Goal: Communication & Community: Answer question/provide support

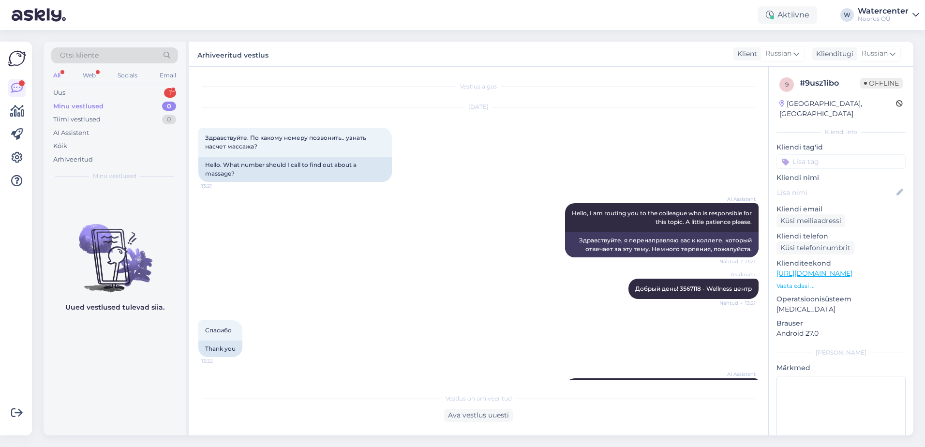
scroll to position [1171, 0]
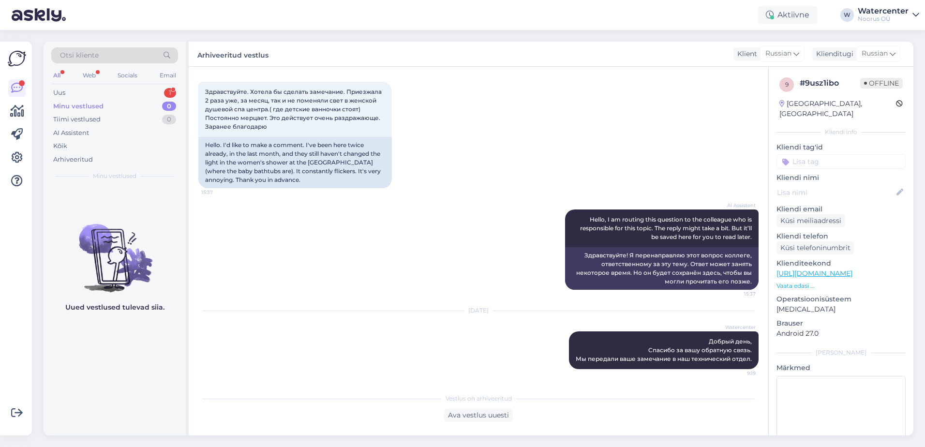
click at [74, 90] on div "Uus 1" at bounding box center [114, 93] width 127 height 14
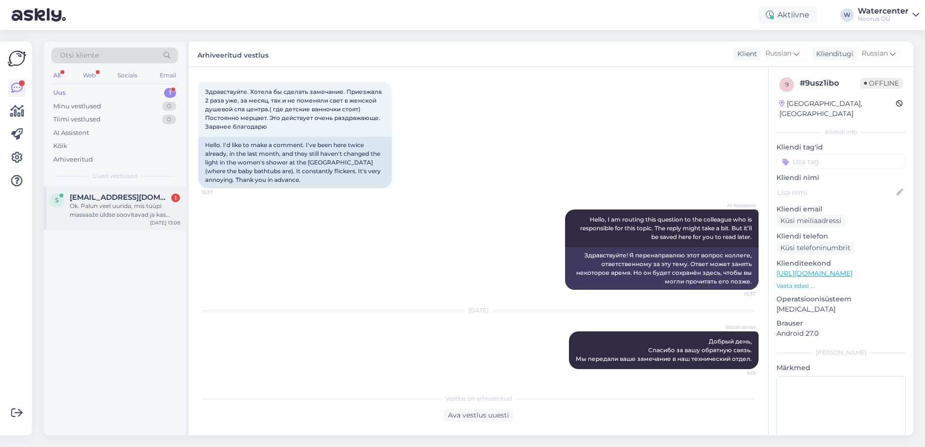
click at [98, 199] on span "[EMAIL_ADDRESS][DOMAIN_NAME]" at bounding box center [120, 197] width 101 height 9
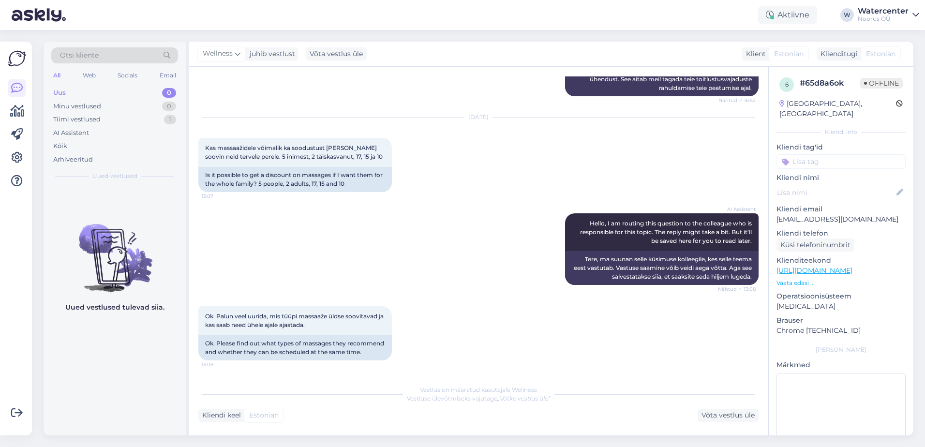
scroll to position [740, 0]
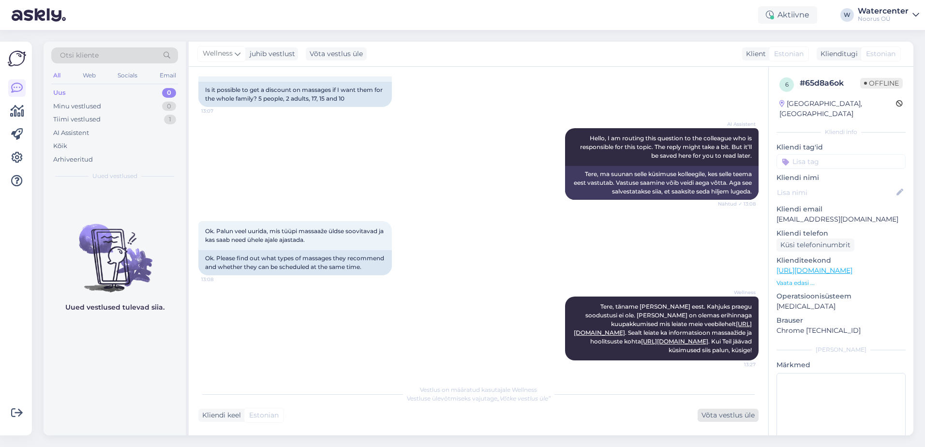
click at [730, 418] on div "Võta vestlus üle" at bounding box center [728, 415] width 61 height 13
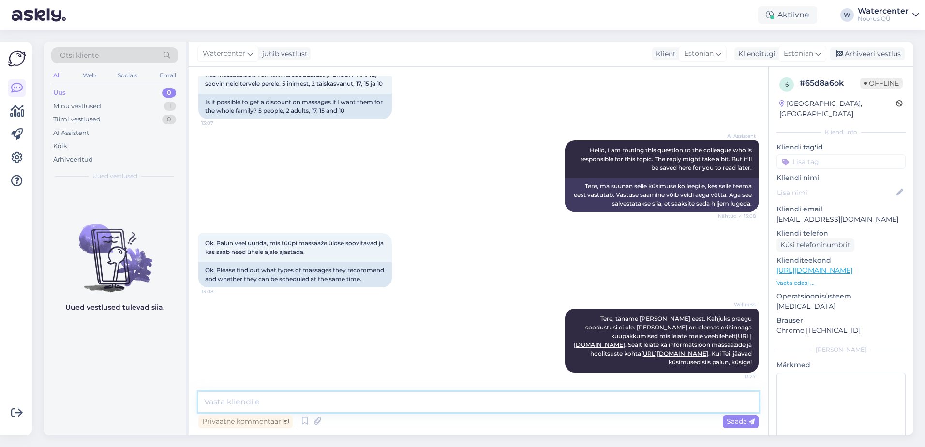
click at [371, 396] on textarea at bounding box center [478, 402] width 560 height 20
type textarea "Pöörame teie tähelepanu, et protseduurid on soovituslik ettebroneerida. Me ei s…"
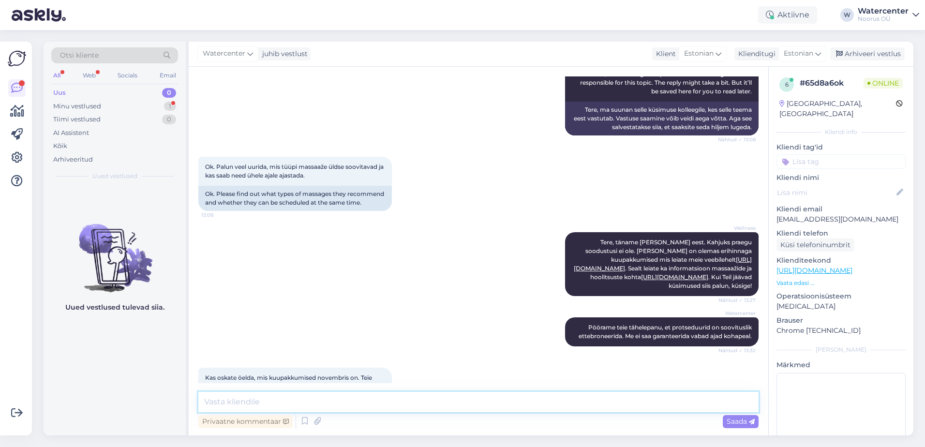
scroll to position [837, 0]
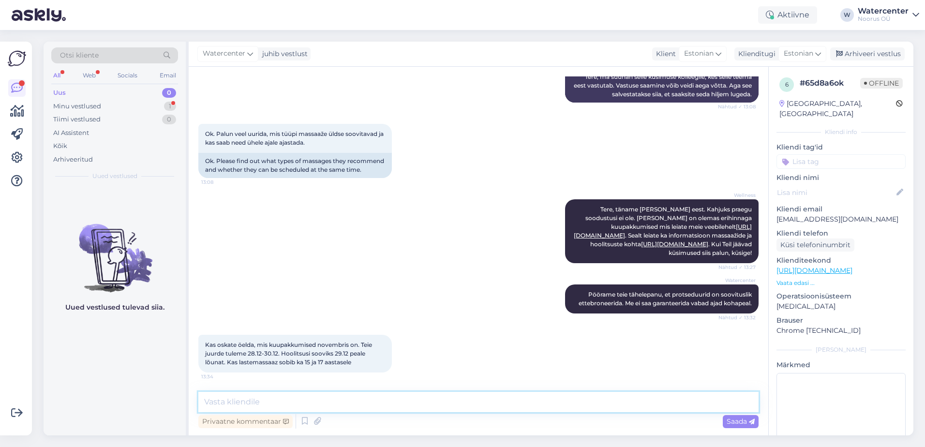
click at [425, 398] on textarea at bounding box center [478, 402] width 560 height 20
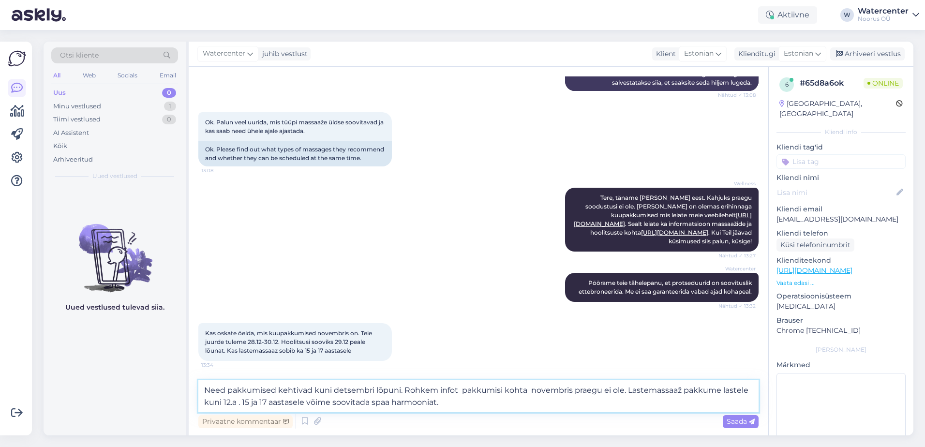
type textarea "Need pakkumised kehtivad kuni detsembri lõpuni. Rohkem infot pakkumisi kohta no…"
click at [734, 421] on span "Saada" at bounding box center [741, 421] width 28 height 9
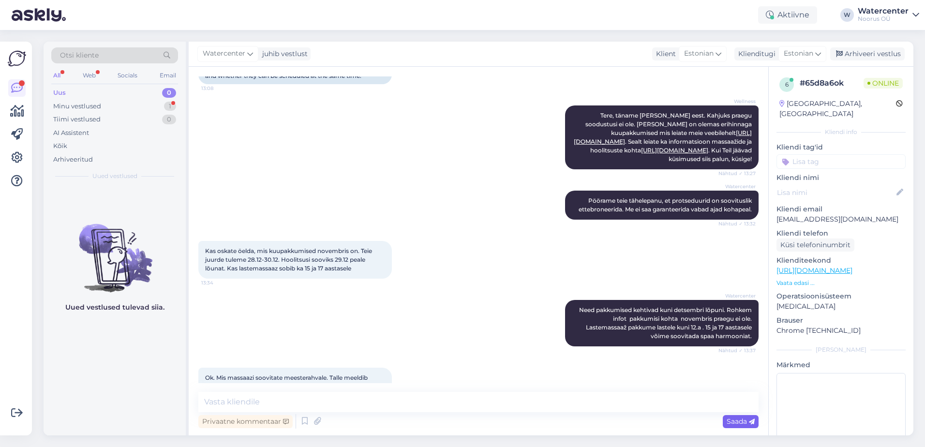
scroll to position [955, 0]
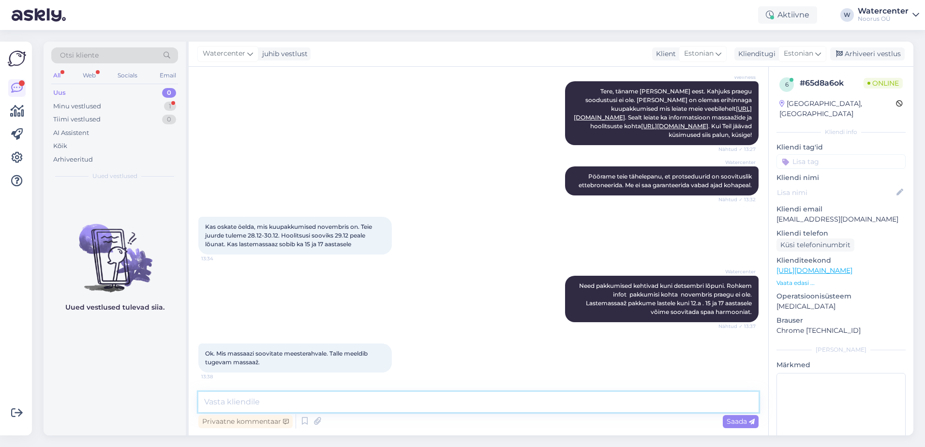
click at [235, 396] on textarea at bounding box center [478, 402] width 560 height 20
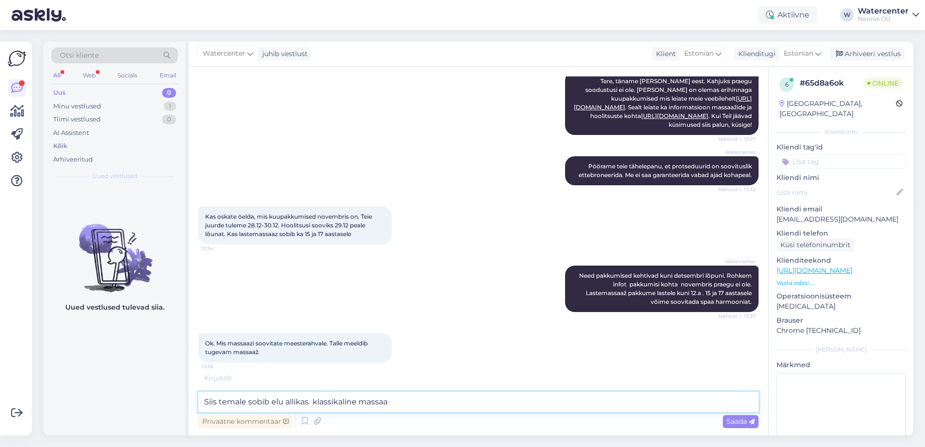
type textarea "Siis temale sobib elu allikas klassikaline massaa"
type input "ž"
click at [403, 407] on textarea "Siis temale sobib elu allikas klassikaline massaa" at bounding box center [478, 402] width 560 height 20
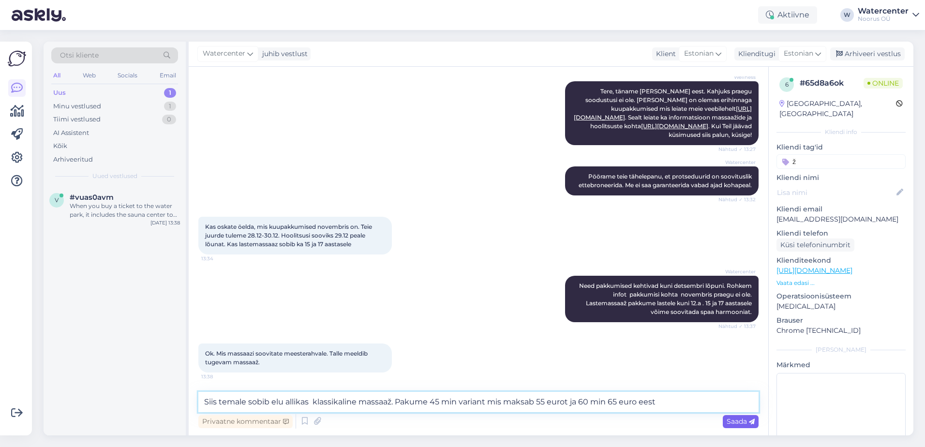
type textarea "Siis temale sobib elu allikas klassikaline massaaž. Pakume 45 min variant mis m…"
click at [726, 420] on div "Saada" at bounding box center [741, 421] width 36 height 13
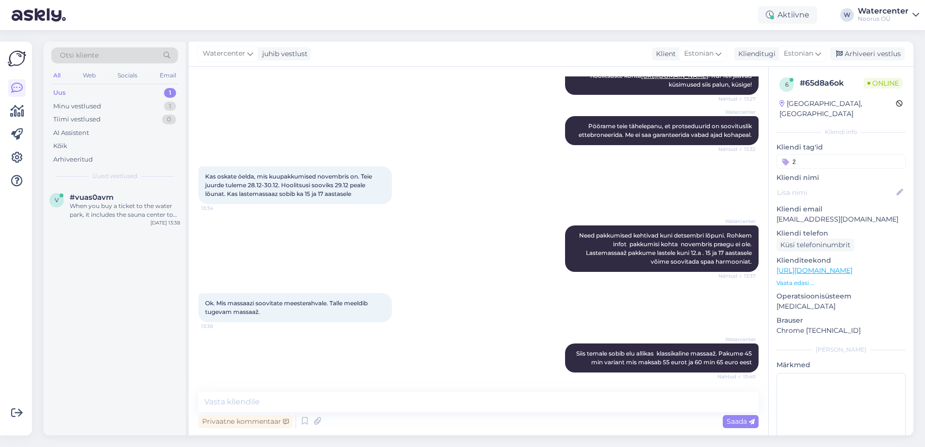
scroll to position [1056, 0]
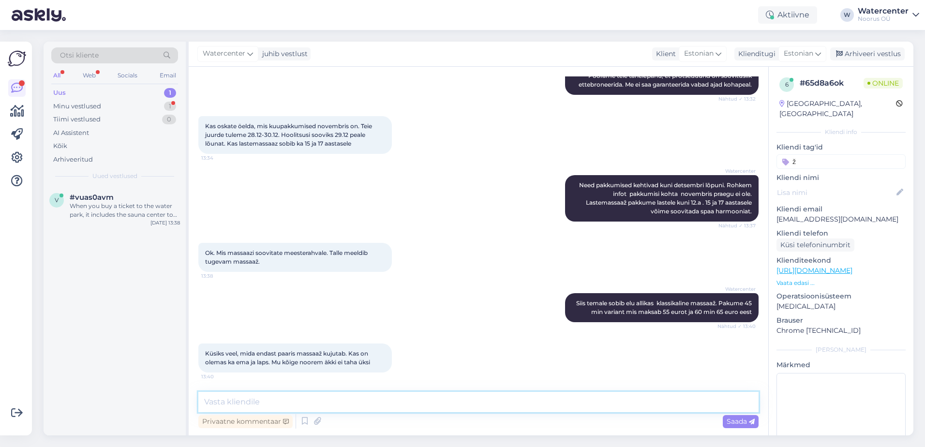
click at [244, 397] on textarea at bounding box center [478, 402] width 560 height 20
type textarea "M"
type textarea "Pakkume võimalus protseduurid duaalruumis teha."
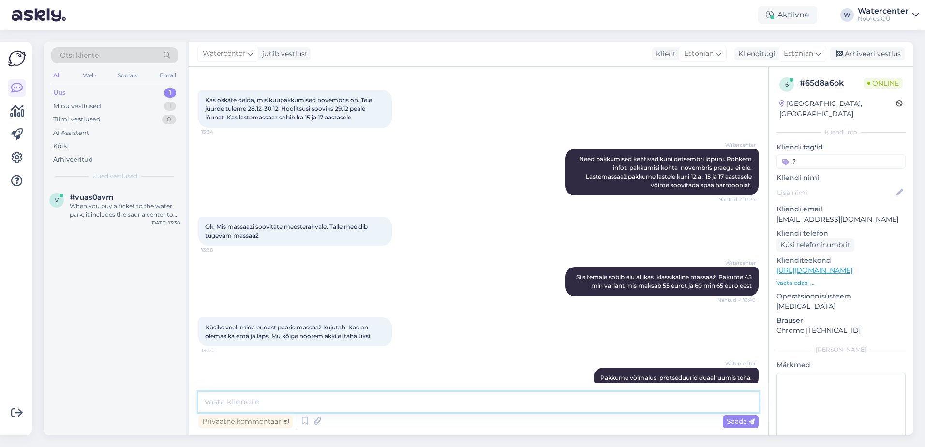
scroll to position [1097, 0]
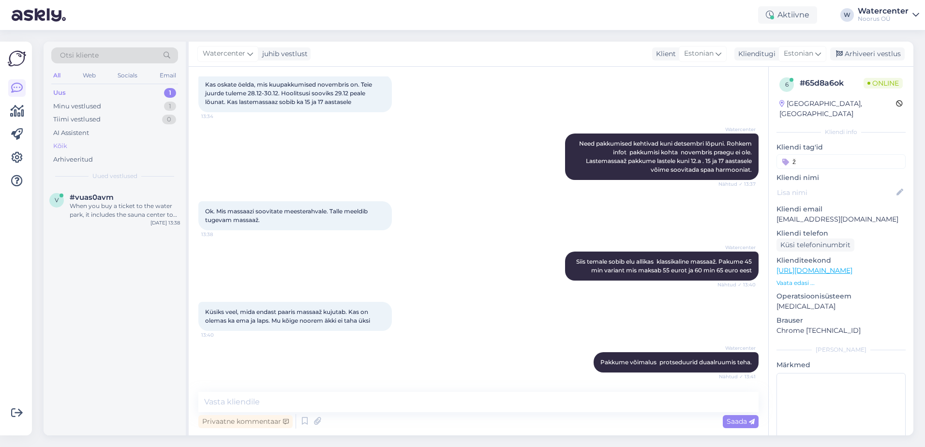
click at [56, 140] on div "Kõik" at bounding box center [114, 146] width 127 height 14
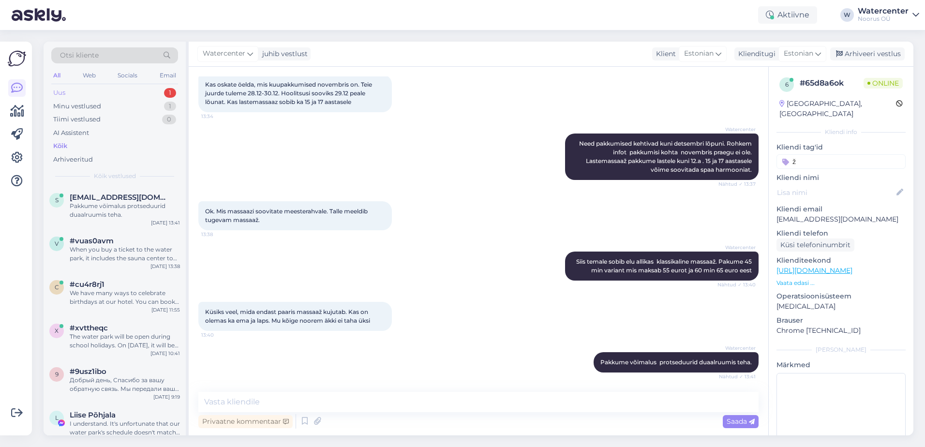
click at [65, 91] on div "Uus" at bounding box center [59, 93] width 12 height 10
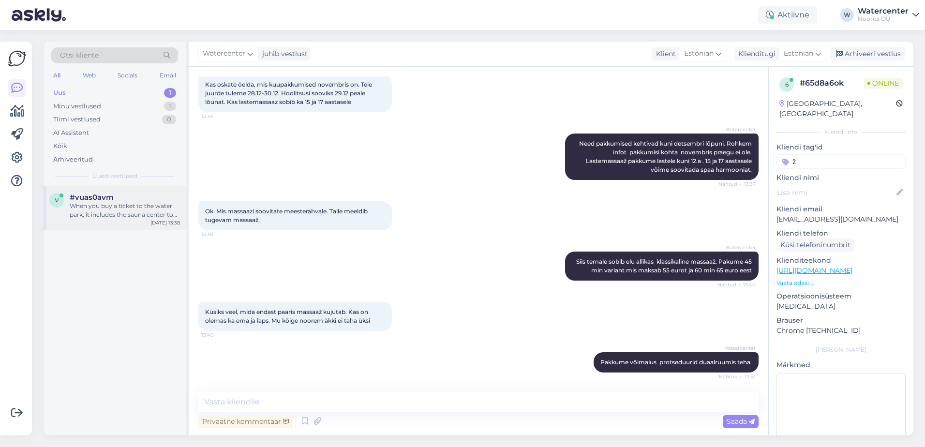
click at [126, 219] on div "When you buy a ticket to the water park, it includes the sauna center too. No e…" at bounding box center [125, 210] width 110 height 17
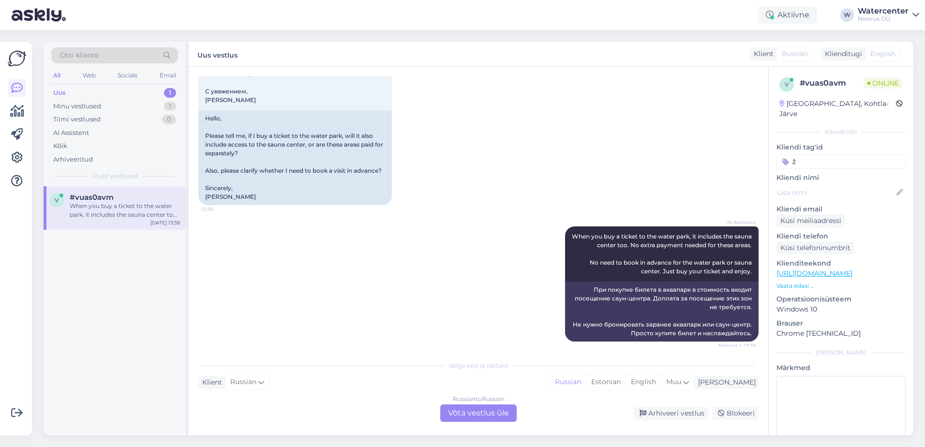
scroll to position [130, 0]
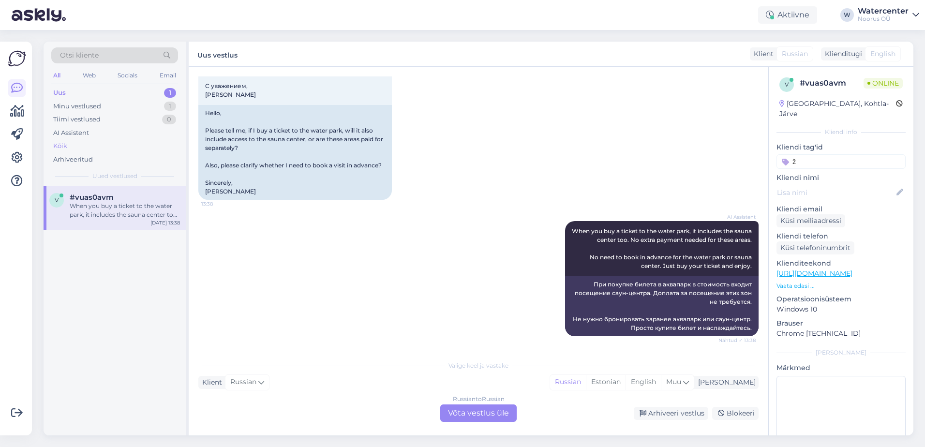
click at [65, 145] on div "Kõik" at bounding box center [60, 146] width 14 height 10
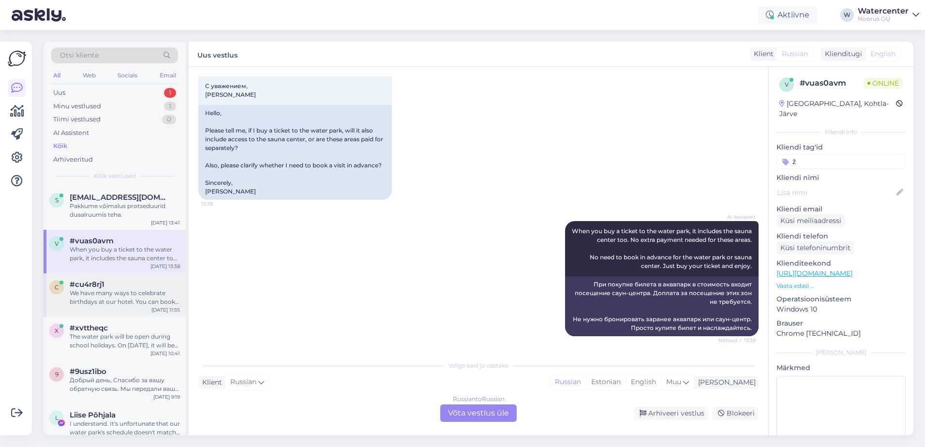
click at [89, 297] on div "We have many ways to celebrate birthdays at our hotel. You can book a two-night…" at bounding box center [125, 297] width 110 height 17
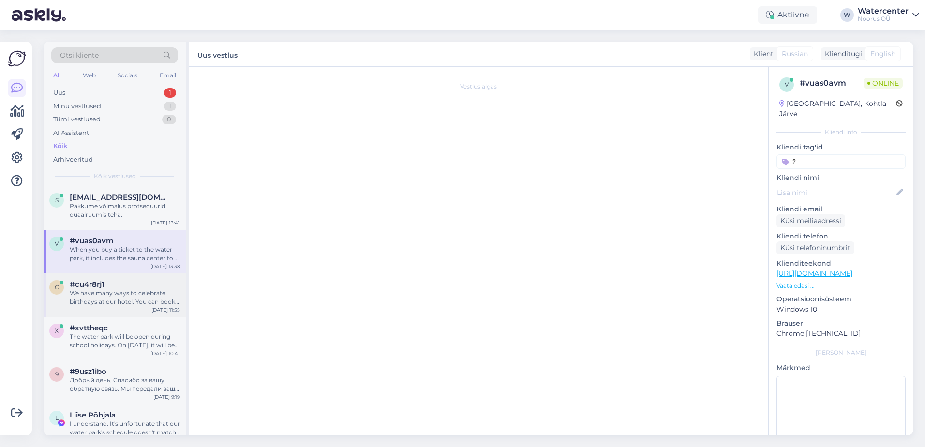
scroll to position [116, 0]
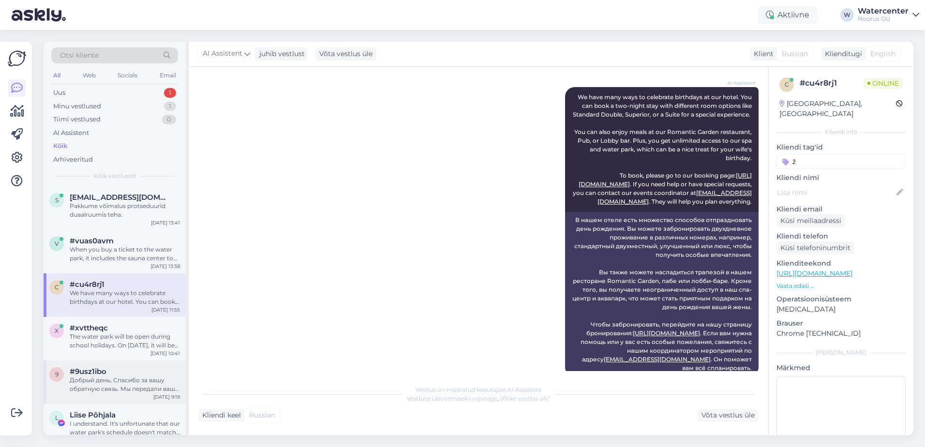
click at [90, 376] on div "Добрый день, Спасибо за вашу обратную связь. Мы передали ваше замечание в наш т…" at bounding box center [125, 384] width 110 height 17
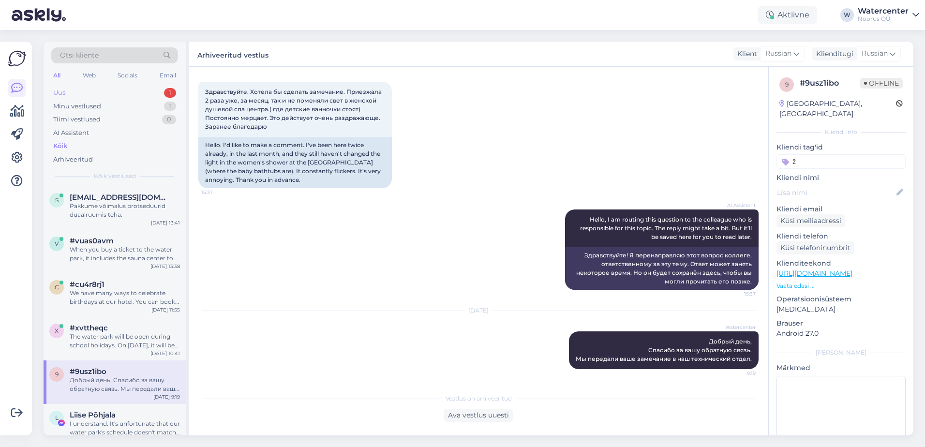
click at [63, 89] on div "Uus" at bounding box center [59, 93] width 12 height 10
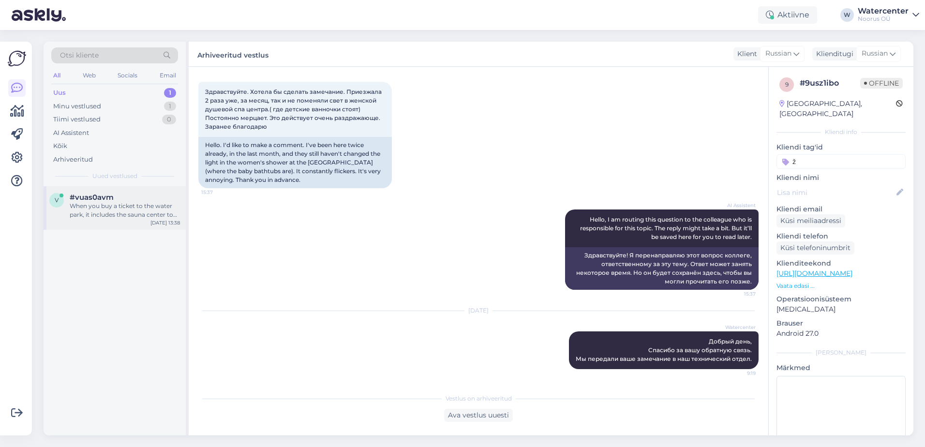
click at [110, 204] on div "When you buy a ticket to the water park, it includes the sauna center too. No e…" at bounding box center [125, 210] width 110 height 17
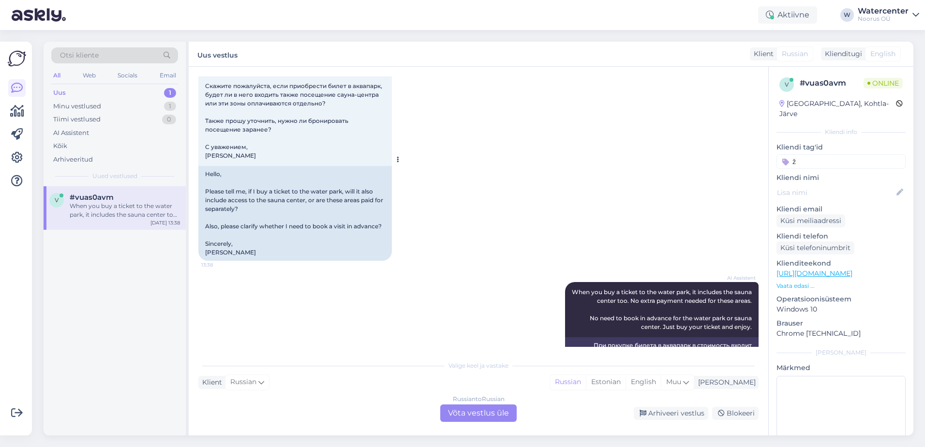
scroll to position [0, 0]
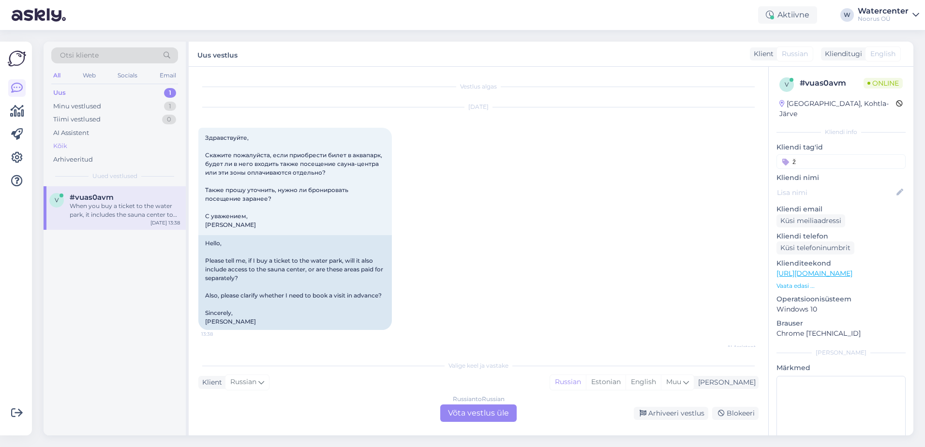
click at [64, 143] on div "Kõik" at bounding box center [60, 146] width 14 height 10
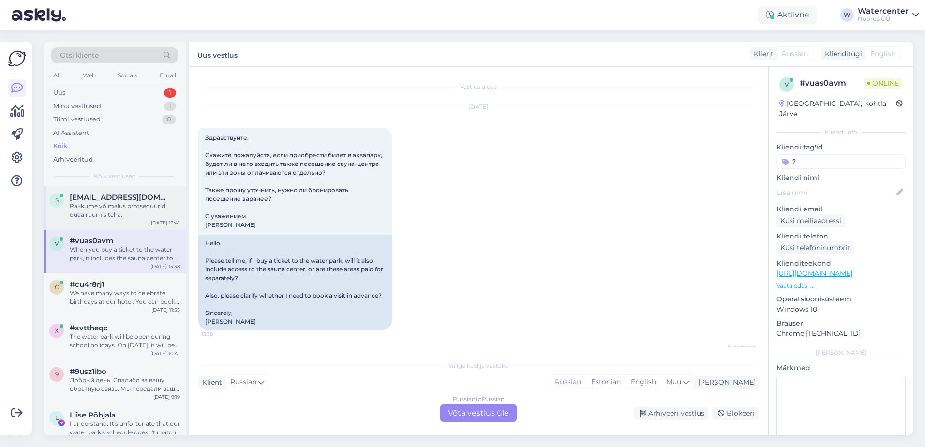
click at [113, 207] on div "Pakkume võimalus protseduurid duaalruumis teha." at bounding box center [125, 210] width 110 height 17
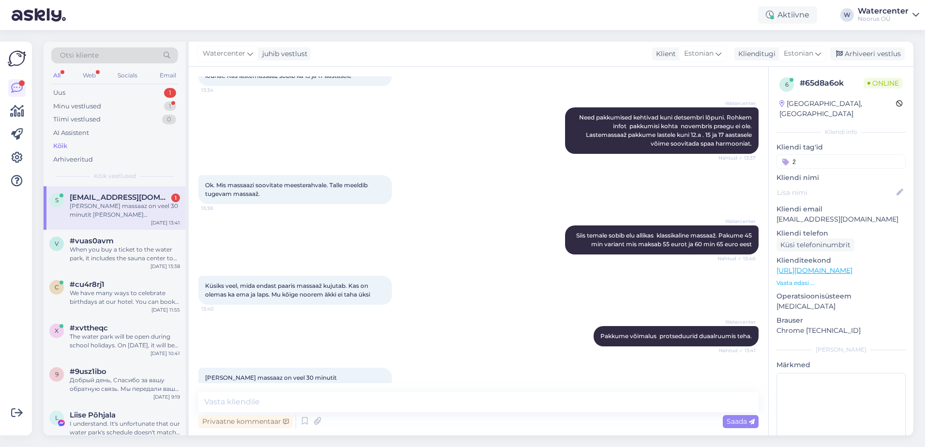
scroll to position [1139, 0]
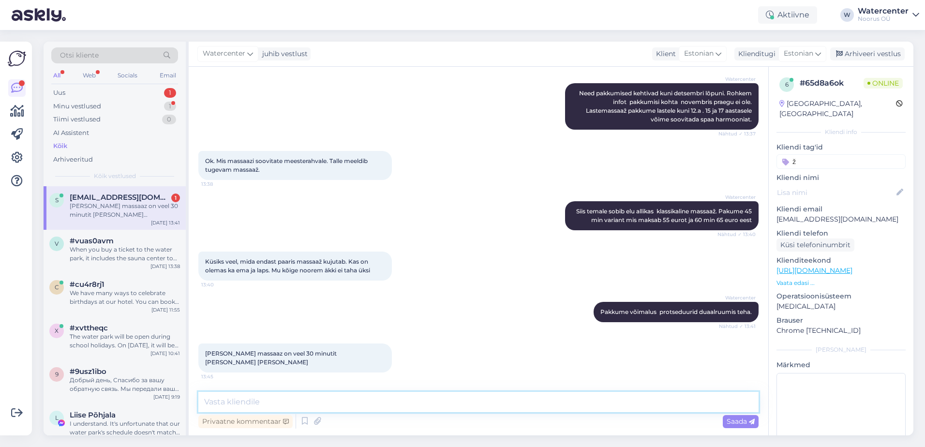
click at [238, 401] on textarea at bounding box center [478, 402] width 560 height 20
type textarea "näomassaaž, seljamassaaž, [GEOGRAPHIC_DATA], peamassaaž"
click at [735, 426] on div "Saada" at bounding box center [741, 421] width 36 height 13
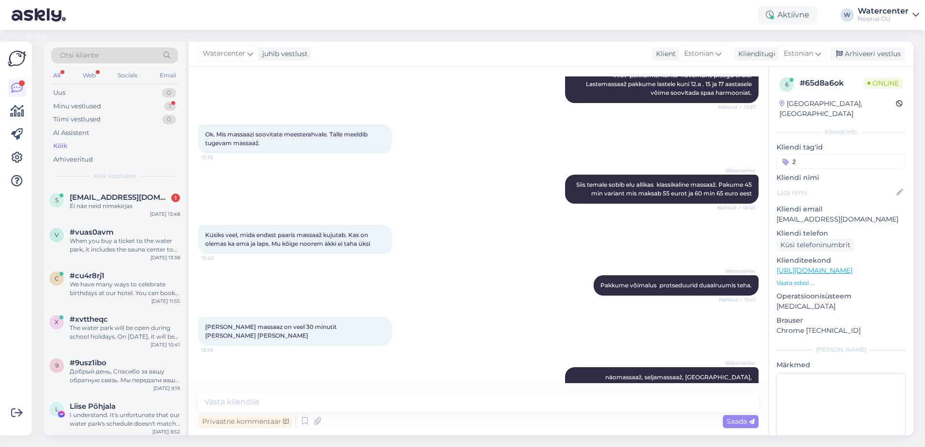
scroll to position [1222, 0]
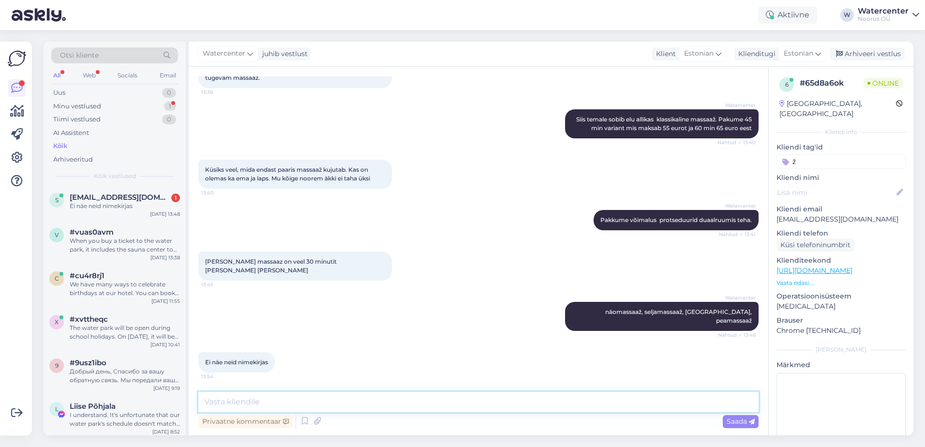
click at [212, 399] on textarea at bounding box center [478, 402] width 560 height 20
type textarea "chambi, siiditee, kaunis selg, lift näomassaaž"
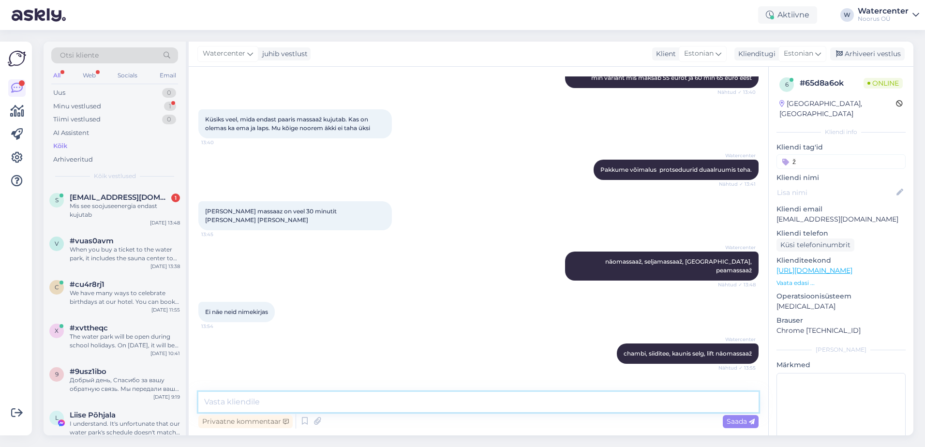
scroll to position [1305, 0]
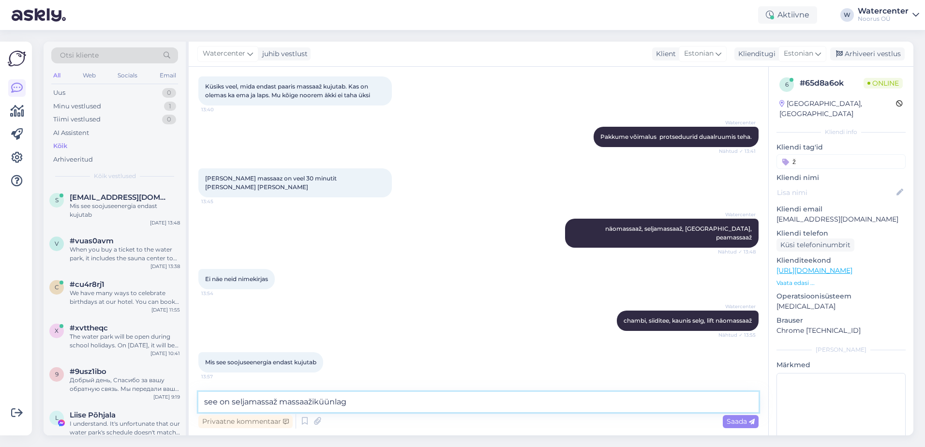
type textarea "see on seljamassaž massaažiküünlaga"
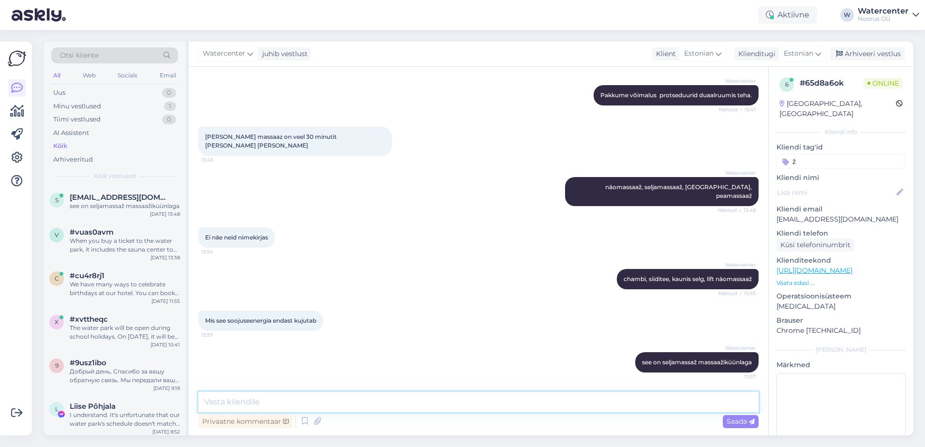
type textarea "ž"
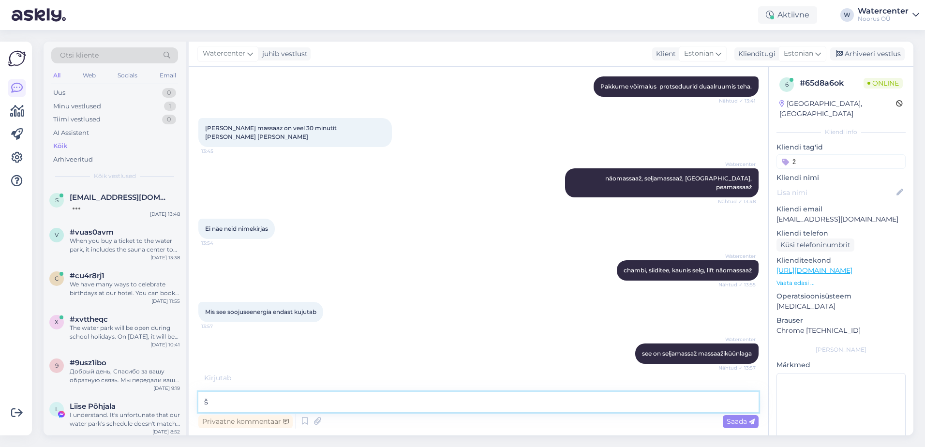
type textarea "š"
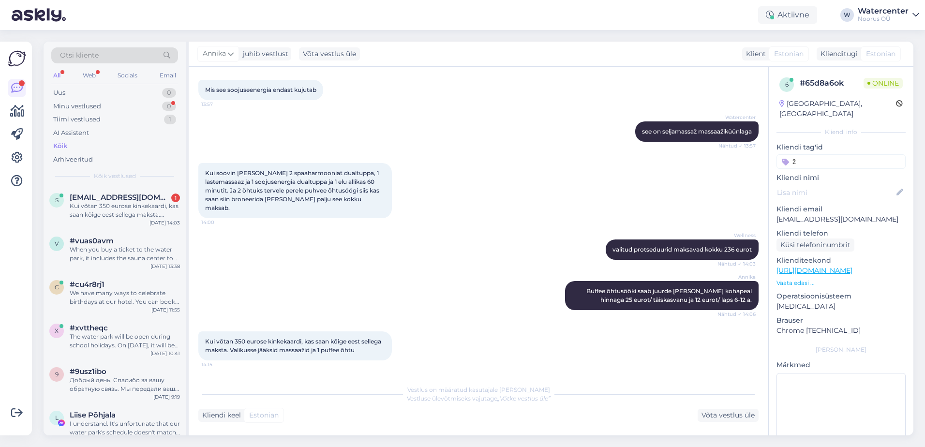
scroll to position [1628, 0]
